Goal: Information Seeking & Learning: Learn about a topic

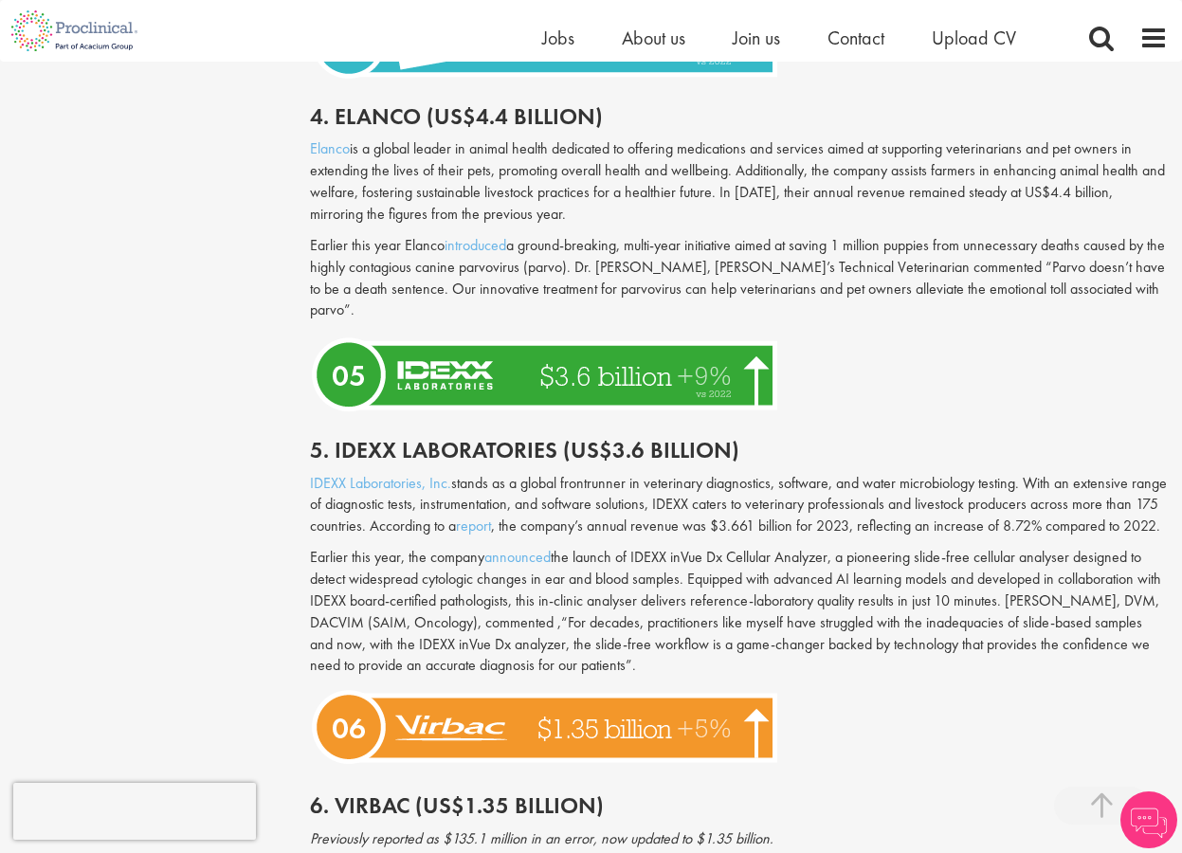
scroll to position [2812, 0]
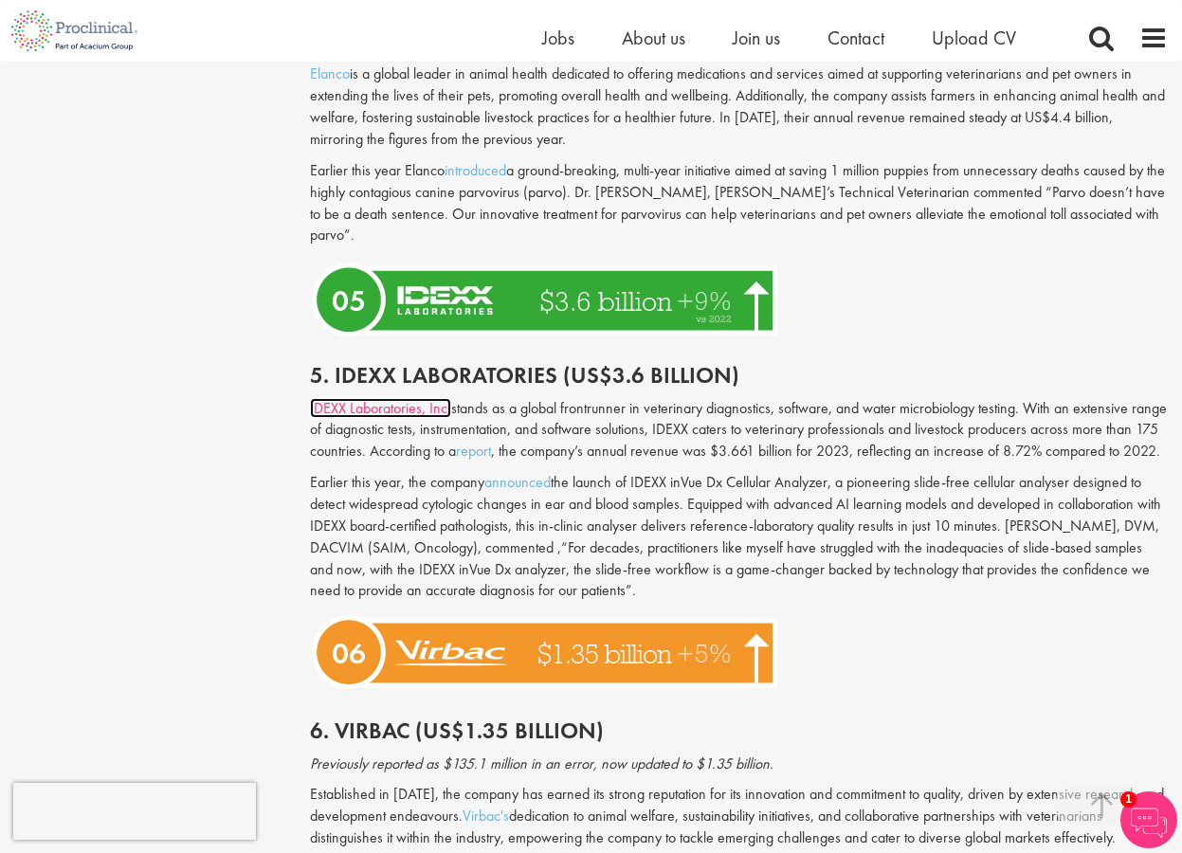
click at [373, 398] on link "IDEXX Laboratories, Inc." at bounding box center [380, 408] width 141 height 20
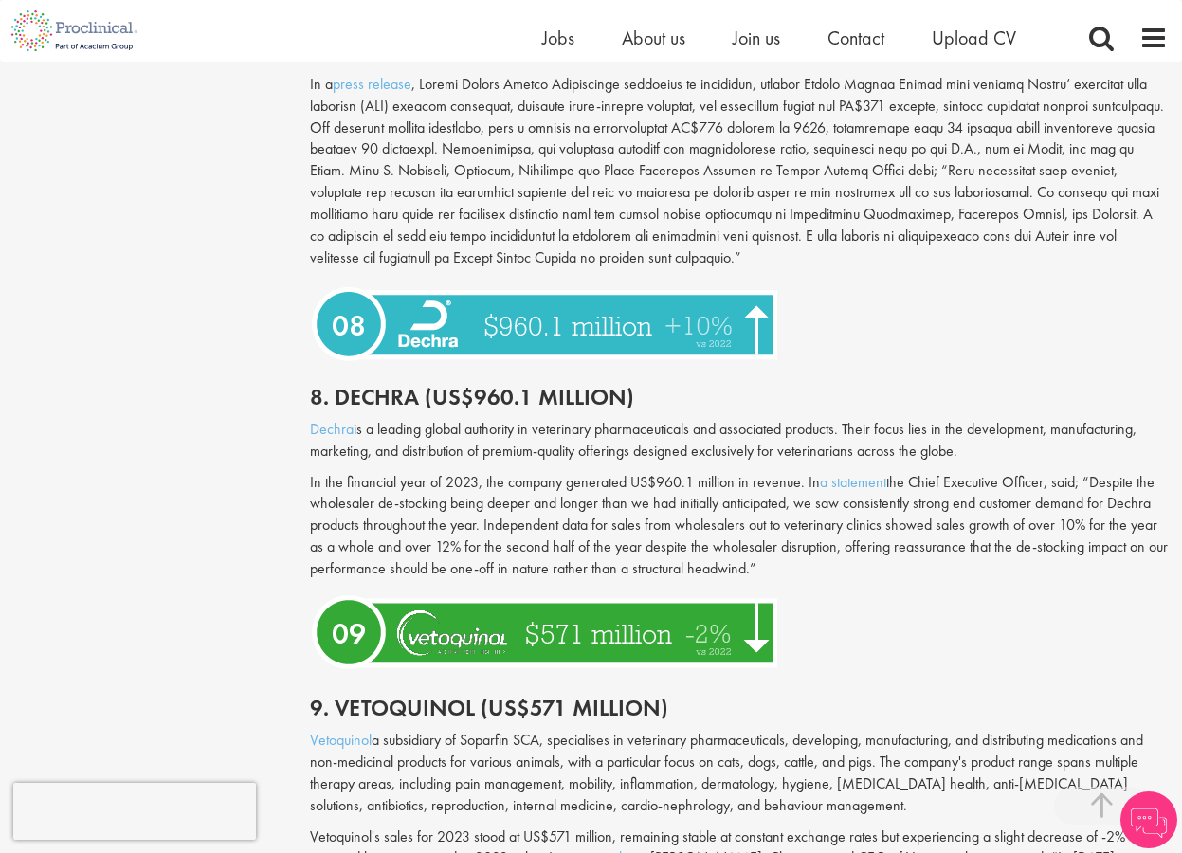
scroll to position [3975, 0]
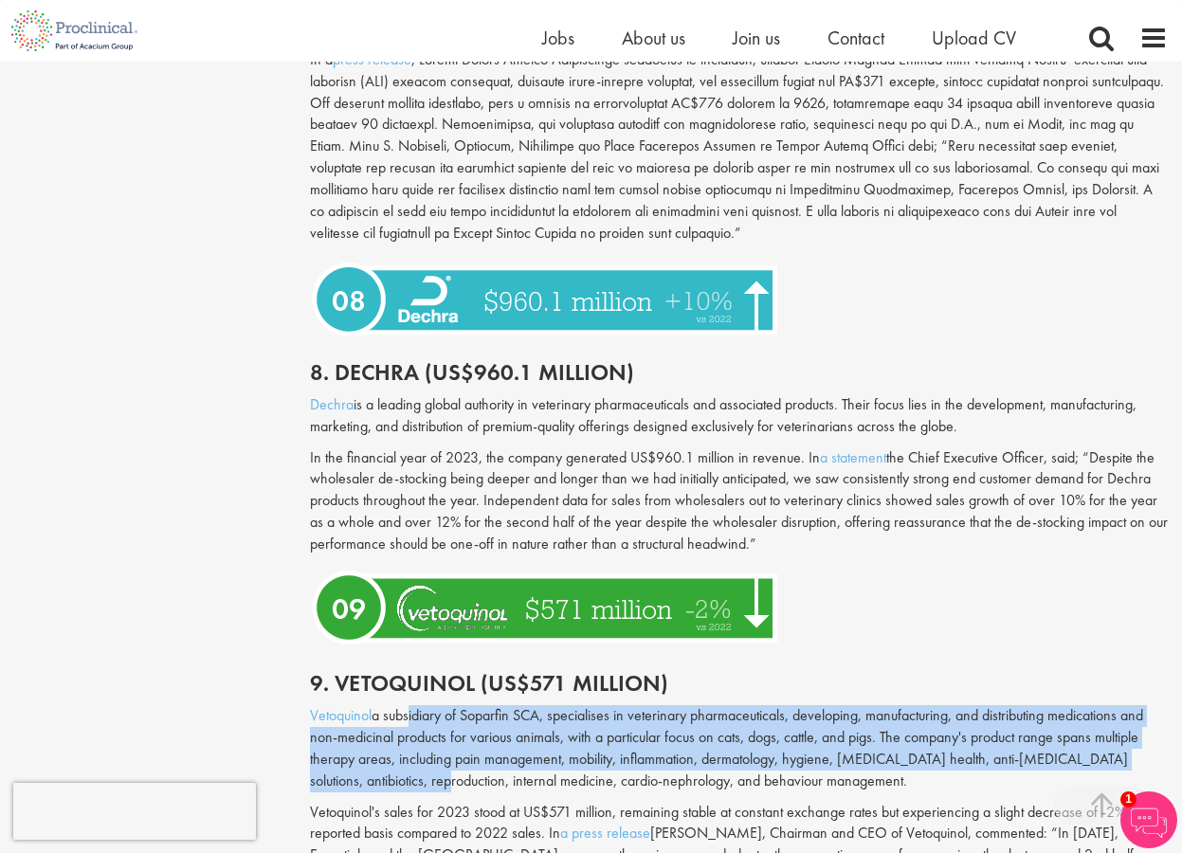
drag, startPoint x: 407, startPoint y: 697, endPoint x: 407, endPoint y: 769, distance: 72.0
click at [407, 769] on p "Vetoquinol a subsidiary of Soparfin SCA, specialises in veterinary pharmaceutic…" at bounding box center [739, 748] width 858 height 86
click at [433, 745] on p "Vetoquinol a subsidiary of Soparfin SCA, specialises in veterinary pharmaceutic…" at bounding box center [739, 748] width 858 height 86
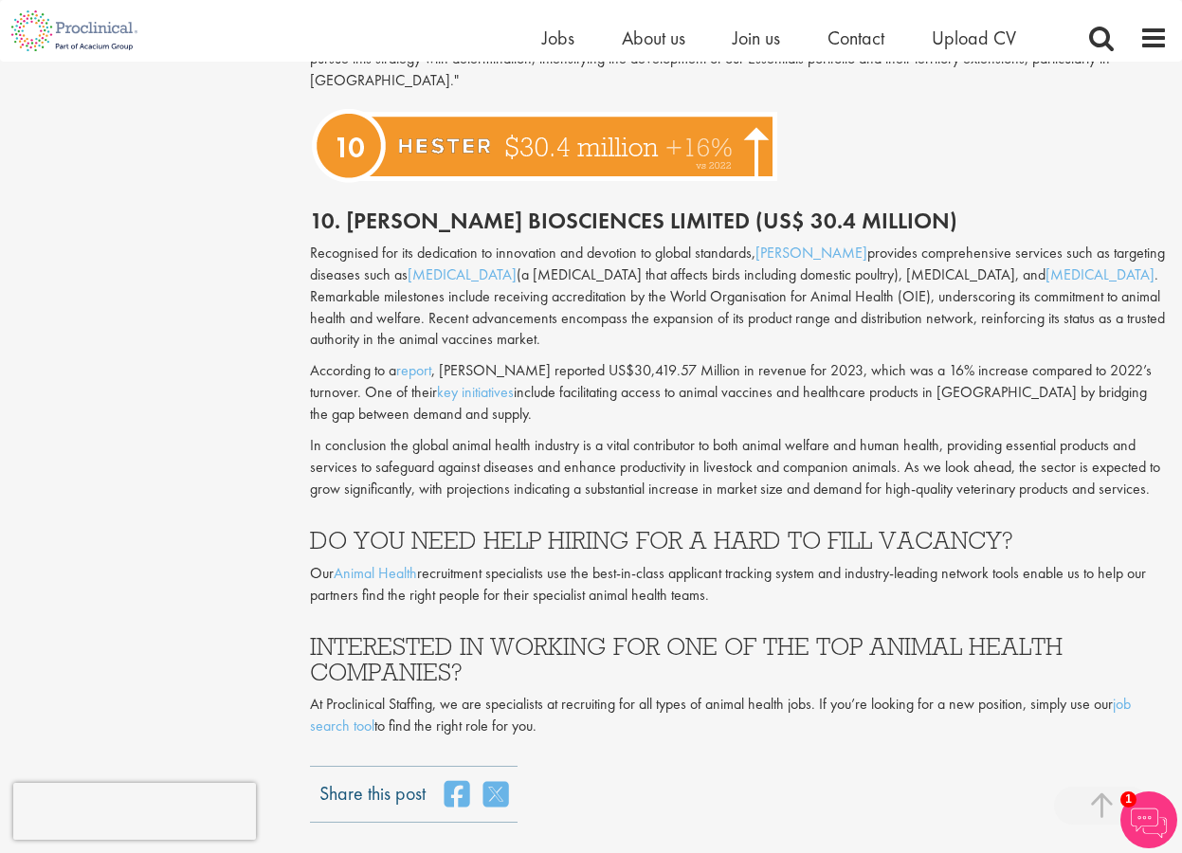
scroll to position [4830, 0]
